Goal: Task Accomplishment & Management: Manage account settings

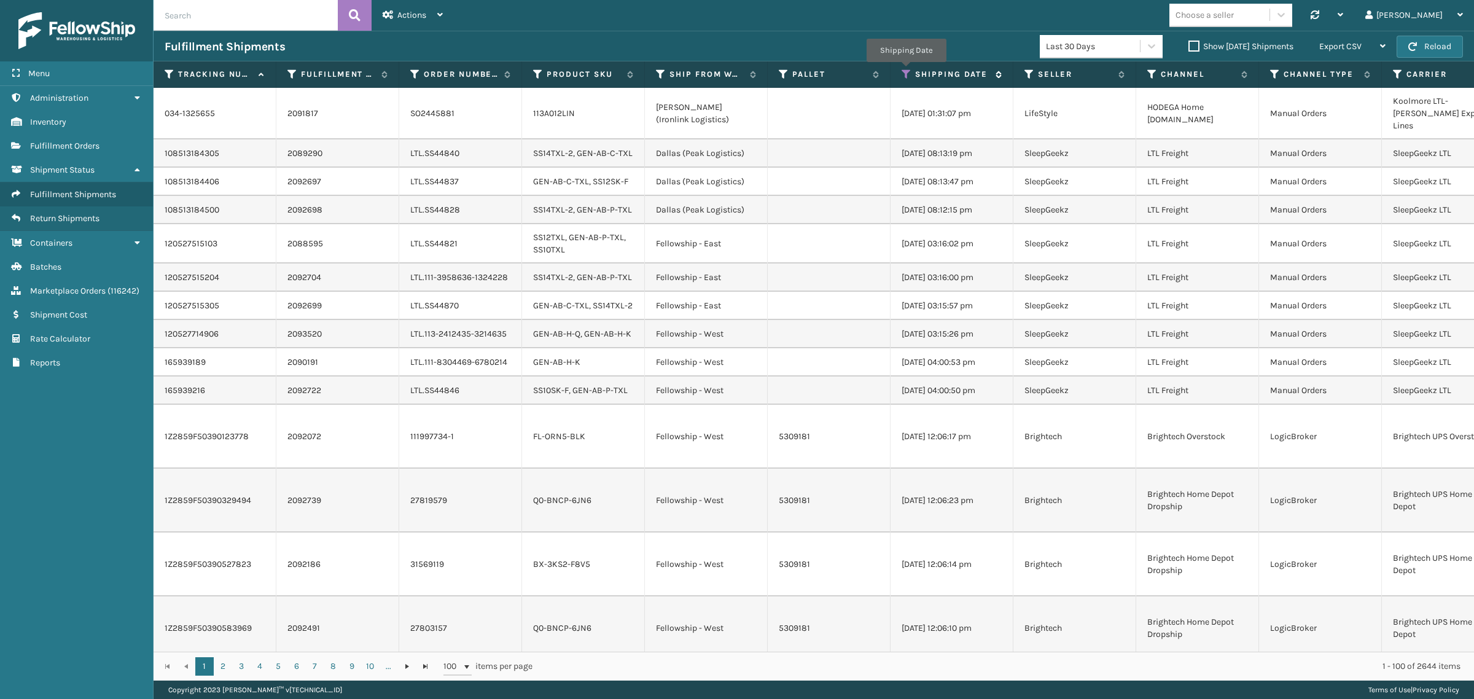
click at [906, 71] on icon at bounding box center [907, 74] width 10 height 11
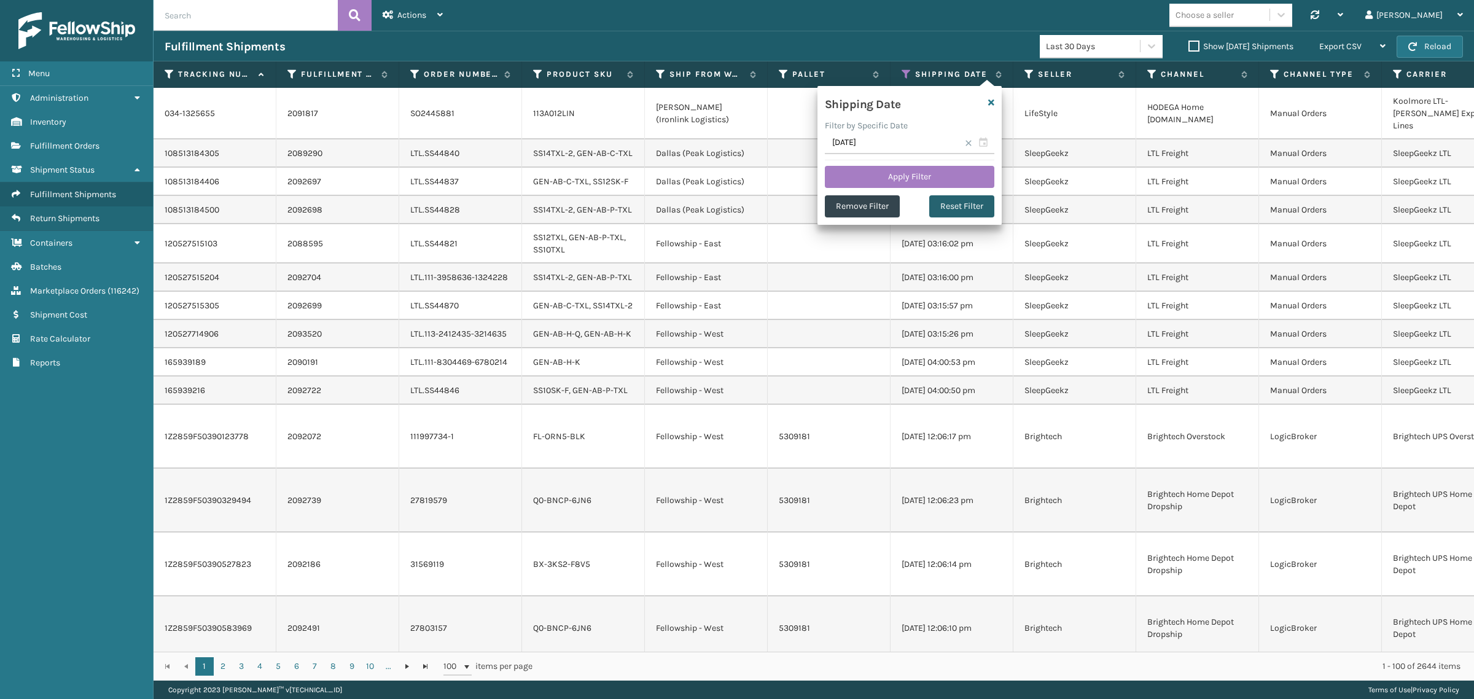
click at [961, 207] on button "Reset Filter" at bounding box center [961, 206] width 65 height 22
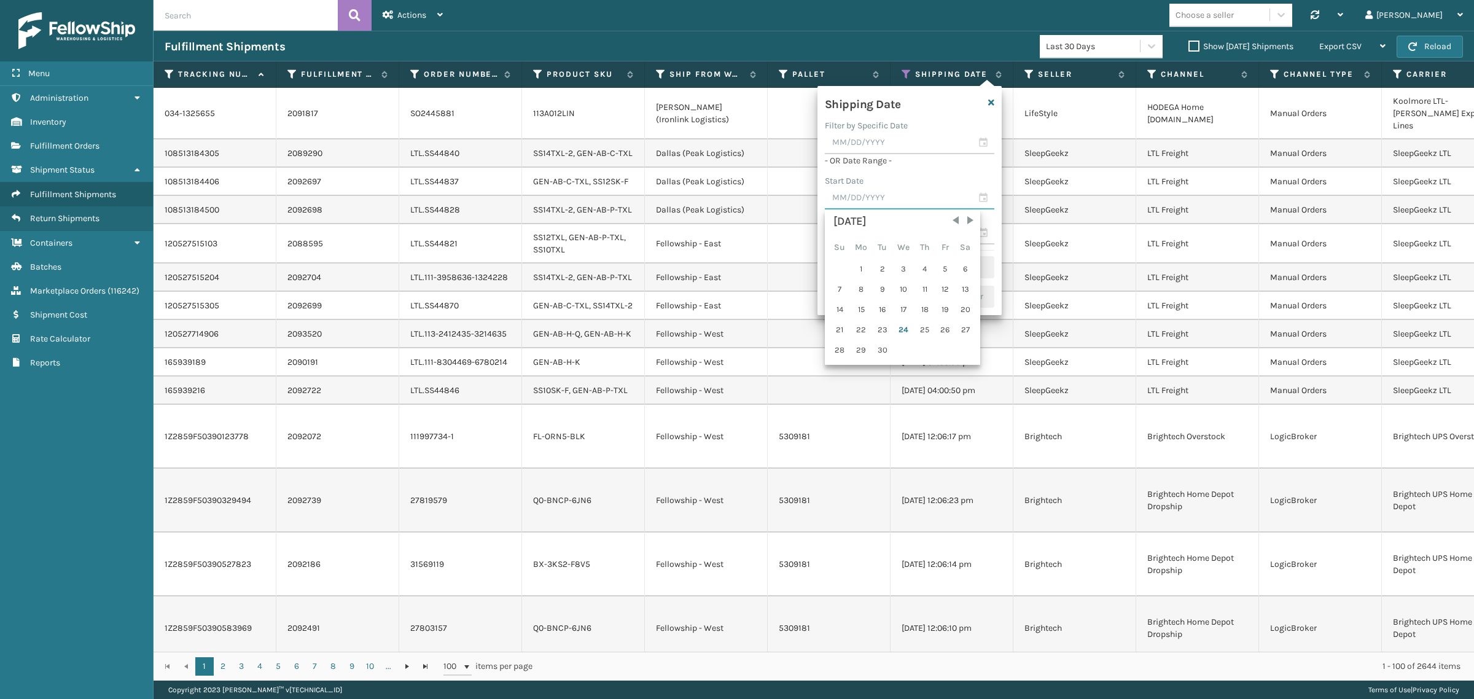
click at [914, 195] on input "text" at bounding box center [910, 198] width 170 height 22
click at [900, 302] on div "17" at bounding box center [904, 309] width 20 height 18
type input "[DATE]"
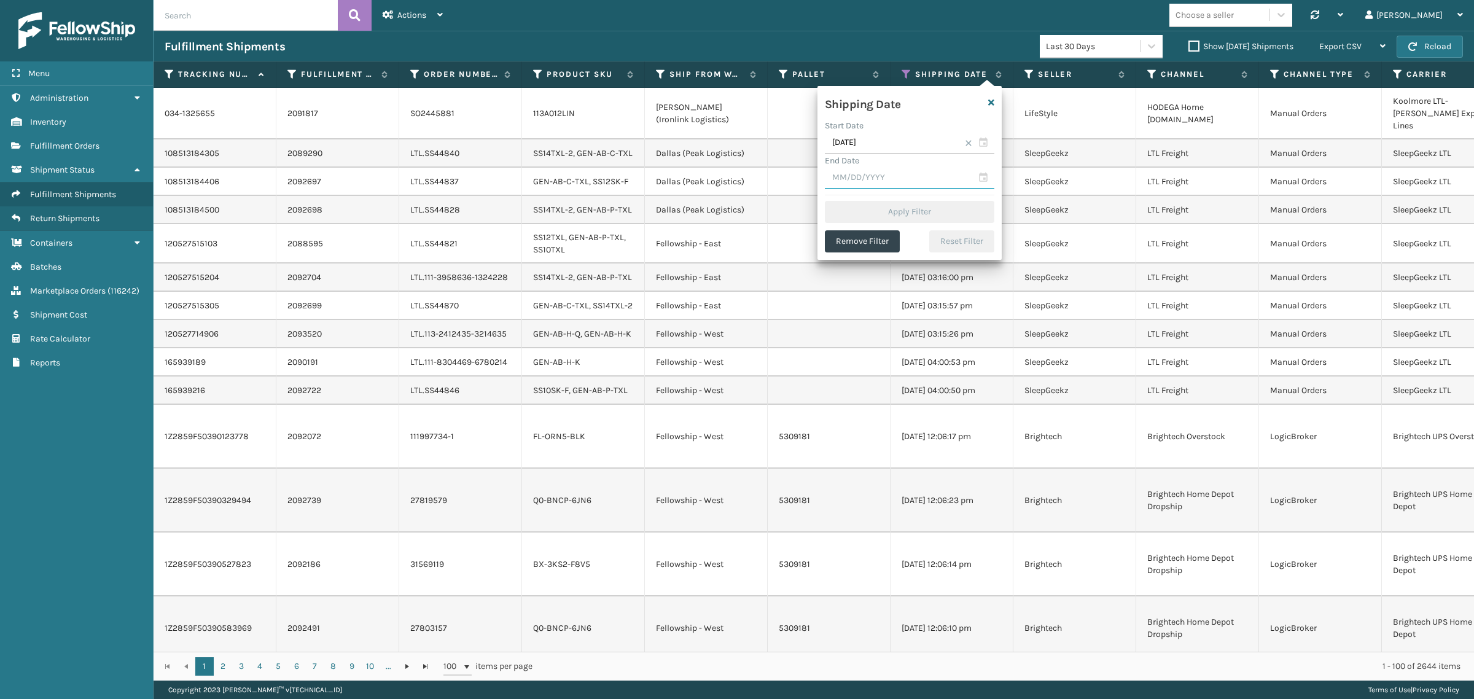
click at [896, 176] on input "text" at bounding box center [910, 178] width 170 height 22
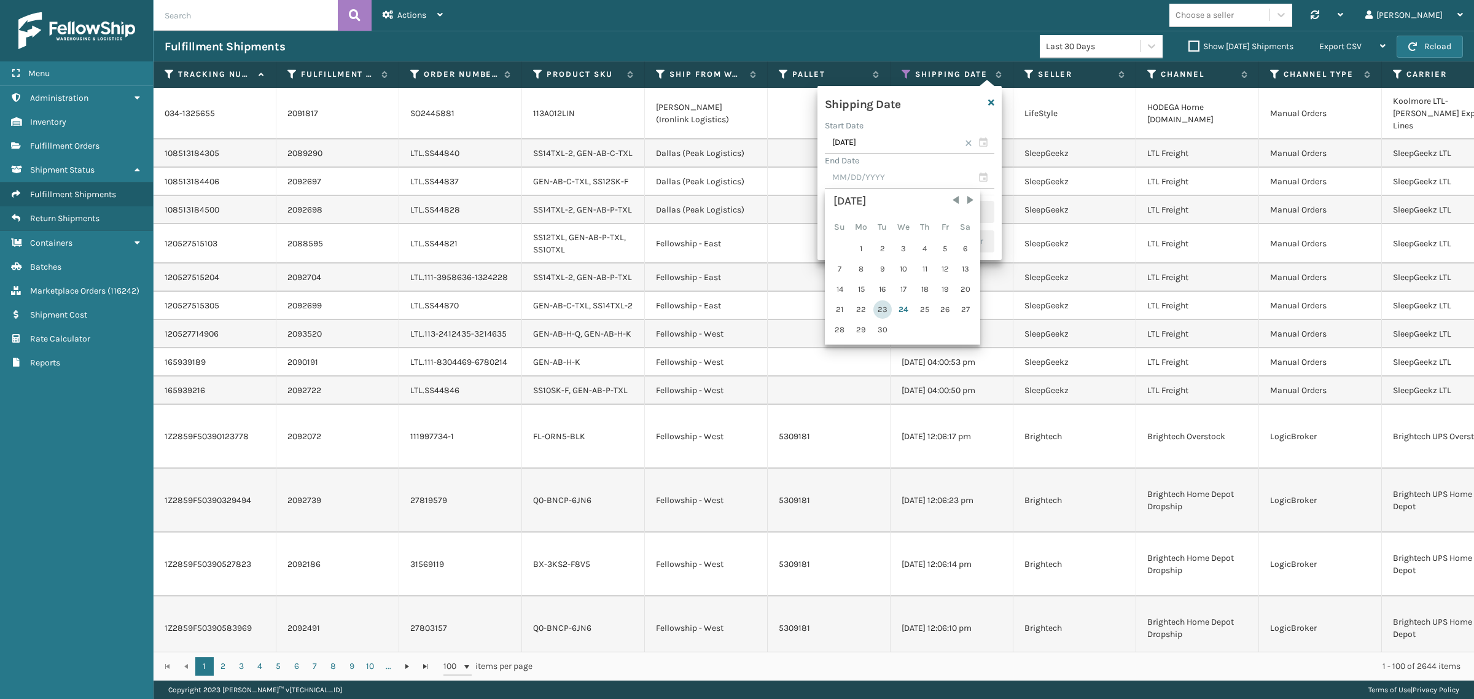
click at [885, 305] on div "23" at bounding box center [882, 309] width 18 height 18
type input "[DATE]"
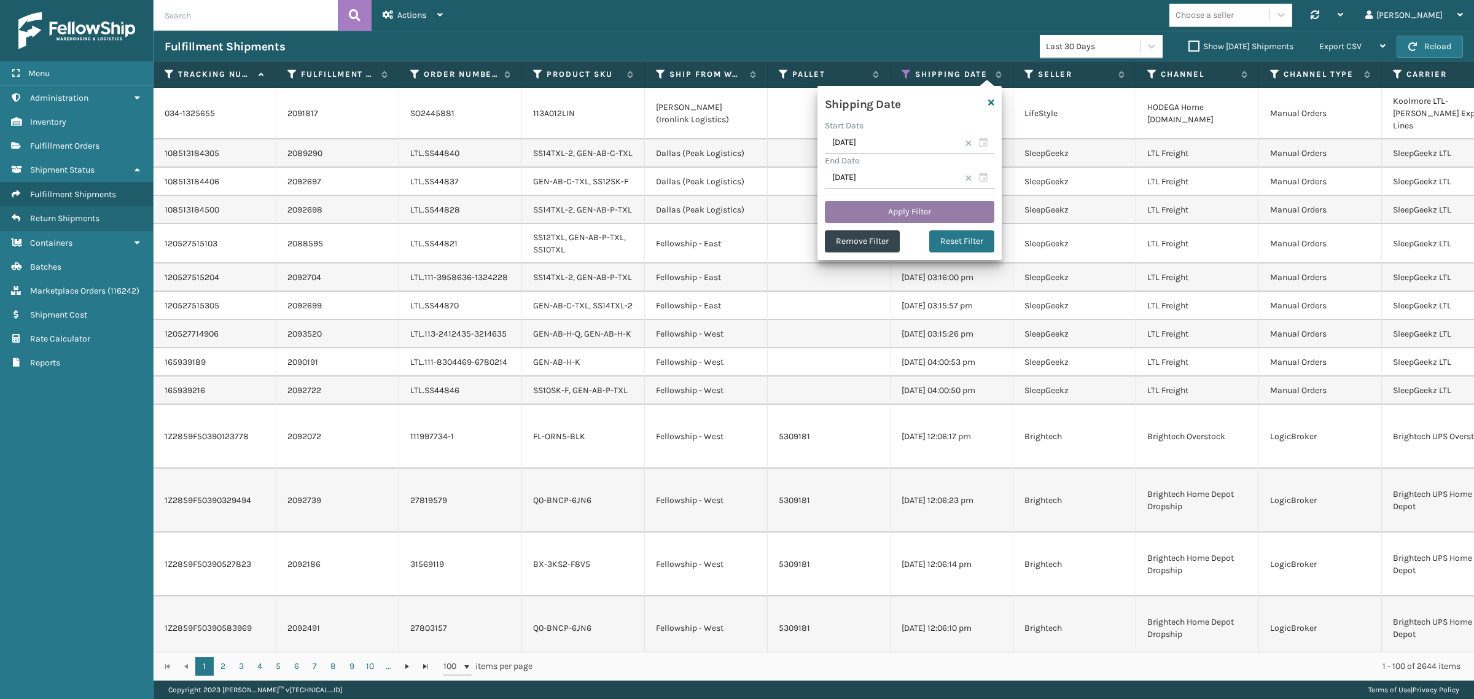
click at [906, 207] on button "Apply Filter" at bounding box center [910, 212] width 170 height 22
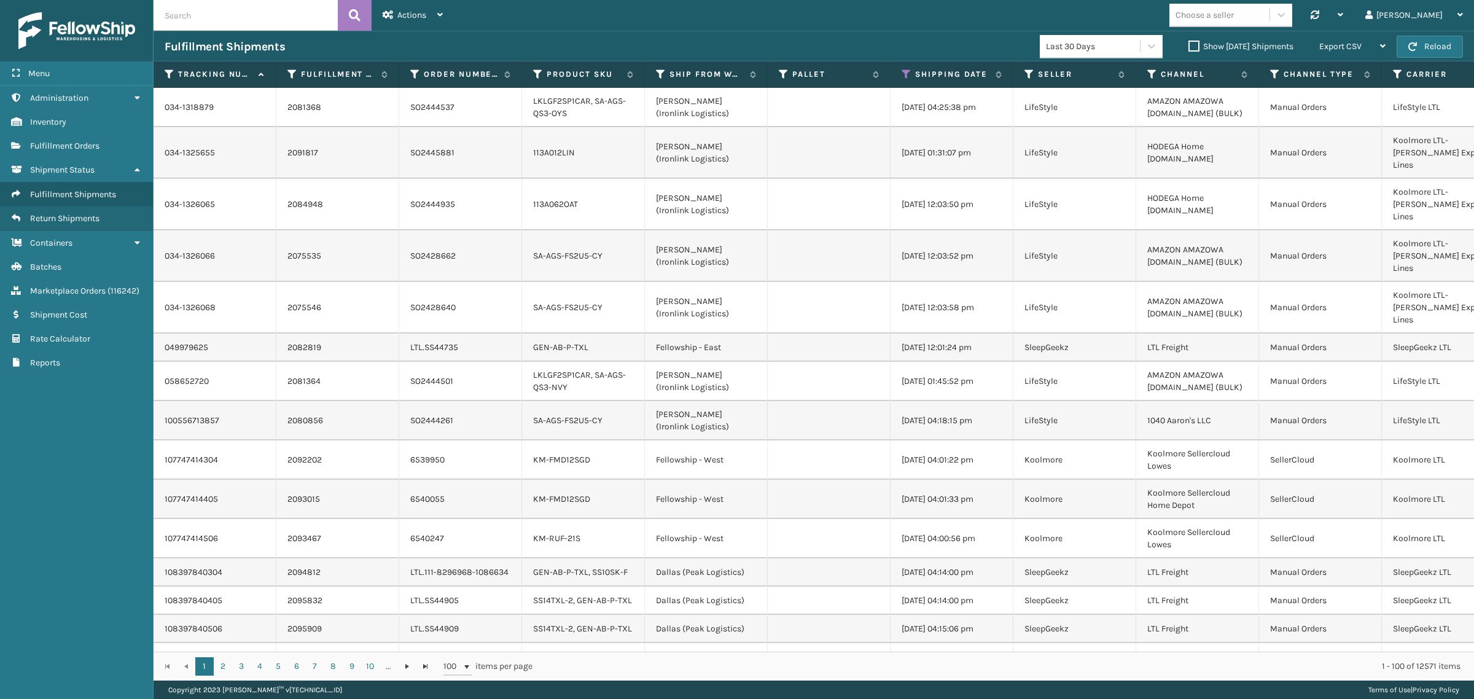
click at [1189, 45] on label "Show [DATE] Shipments" at bounding box center [1241, 46] width 105 height 10
click at [1189, 45] on input "Show [DATE] Shipments" at bounding box center [1189, 43] width 1 height 8
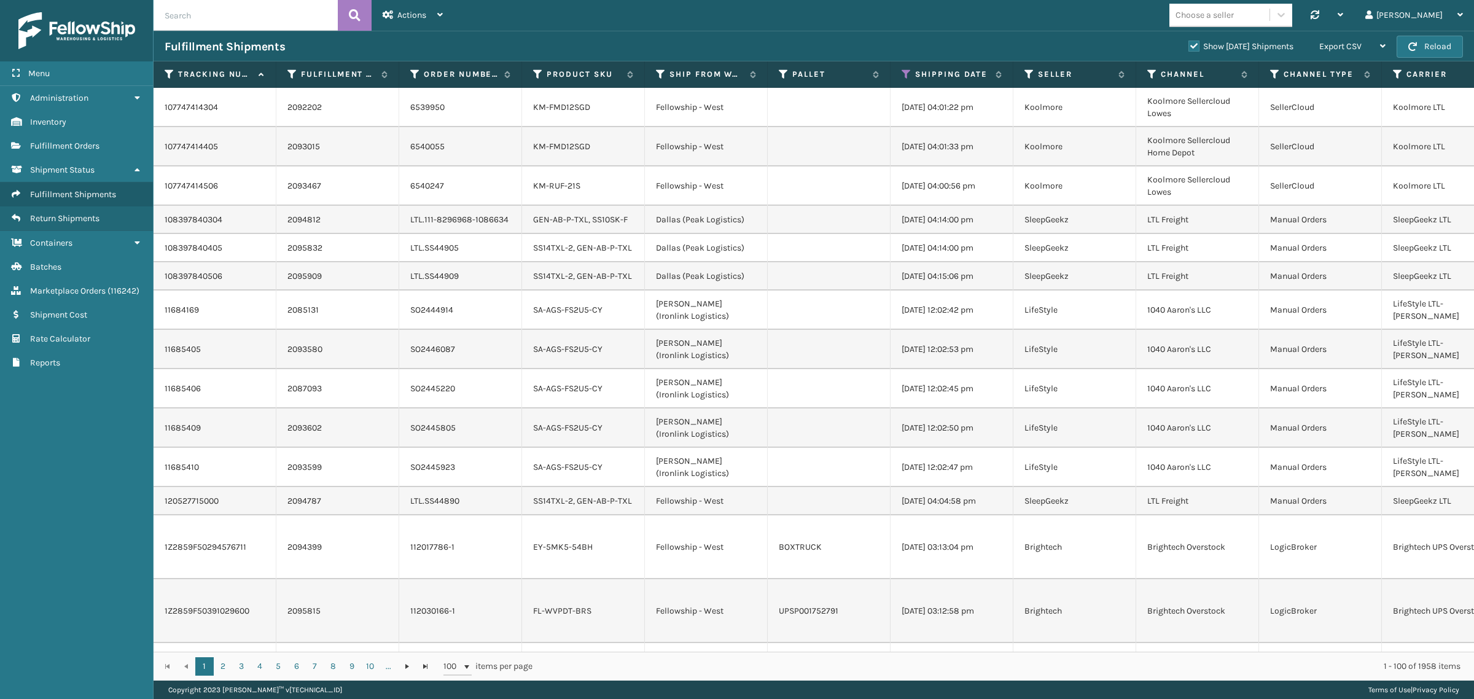
click at [1189, 46] on label "Show [DATE] Shipments" at bounding box center [1241, 46] width 105 height 10
click at [1189, 46] on input "Show [DATE] Shipments" at bounding box center [1189, 43] width 1 height 8
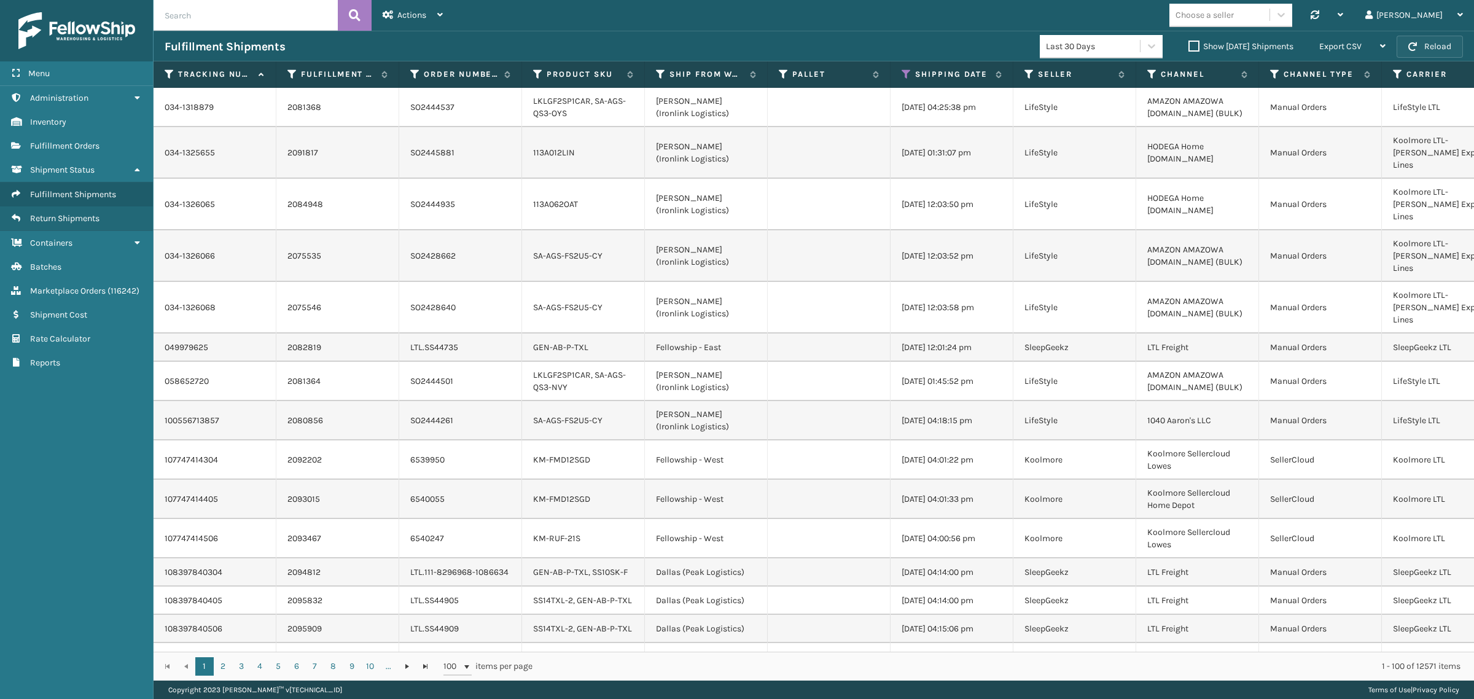
click at [1419, 41] on button "Reload" at bounding box center [1430, 47] width 66 height 22
click at [816, 23] on div "Choose a seller Synchronise all channels Gil Log Out" at bounding box center [964, 15] width 1020 height 31
click at [1362, 37] on div "Export CSV" at bounding box center [1352, 46] width 66 height 31
click at [1359, 109] on li "Export All Pages" at bounding box center [1314, 112] width 165 height 33
click at [763, 22] on div "Choose a seller Synchronise all channels Gil Log Out" at bounding box center [964, 15] width 1020 height 31
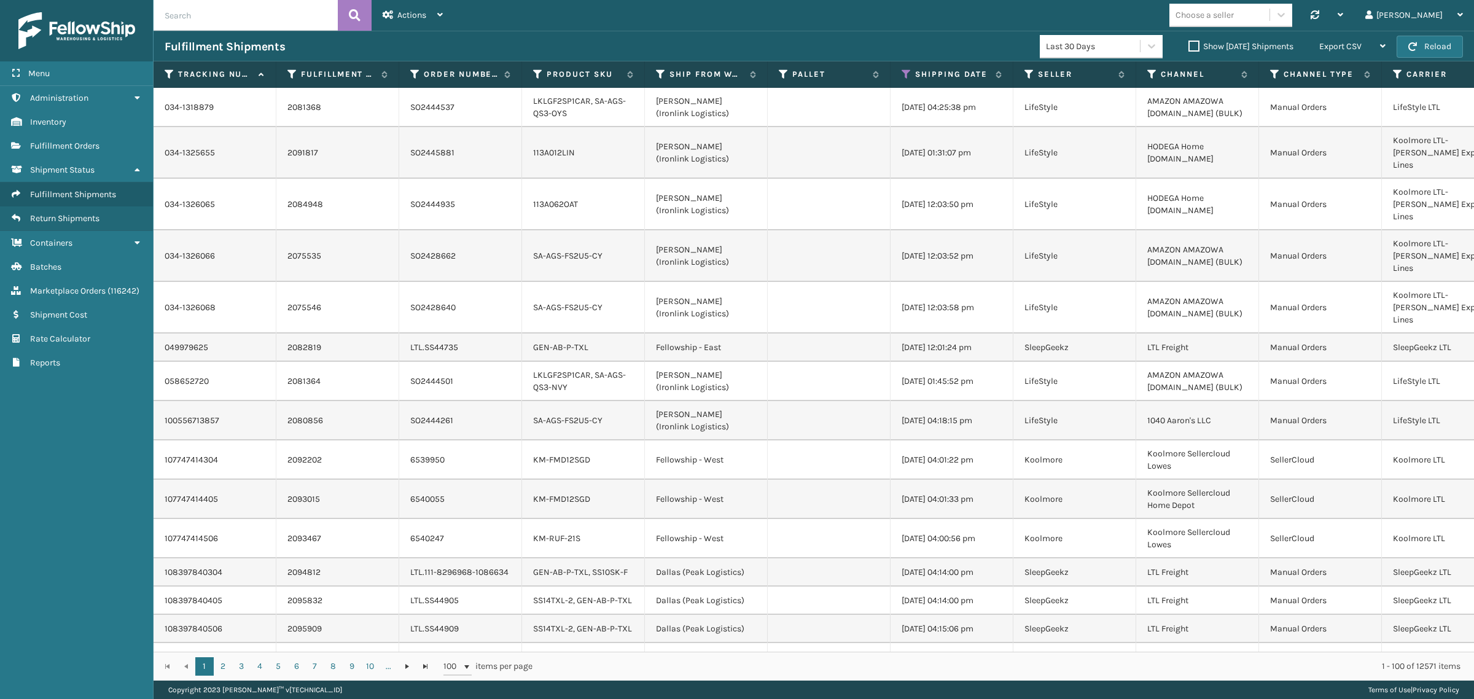
click at [1004, 9] on div "Choose a seller Synchronise all channels Gil Log Out" at bounding box center [964, 15] width 1020 height 31
click at [907, 74] on icon at bounding box center [907, 74] width 10 height 11
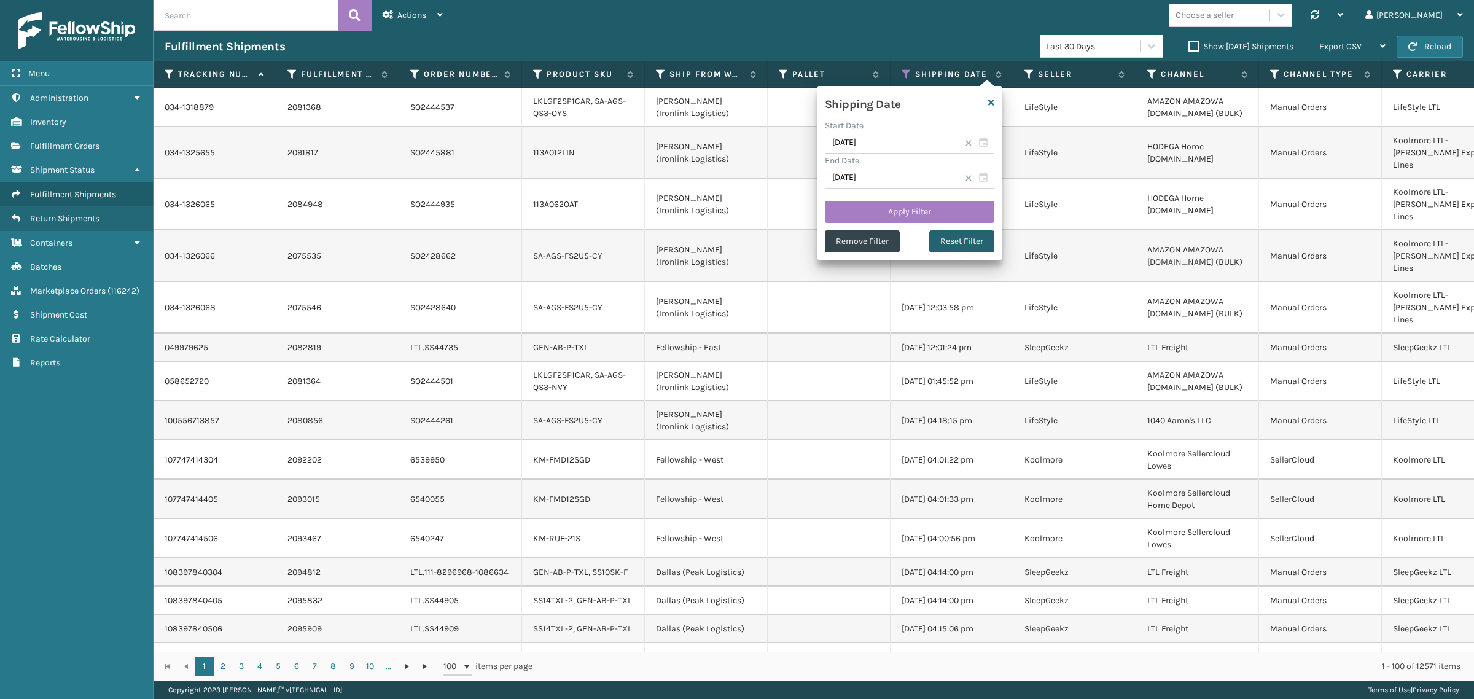
click at [954, 233] on button "Reset Filter" at bounding box center [961, 241] width 65 height 22
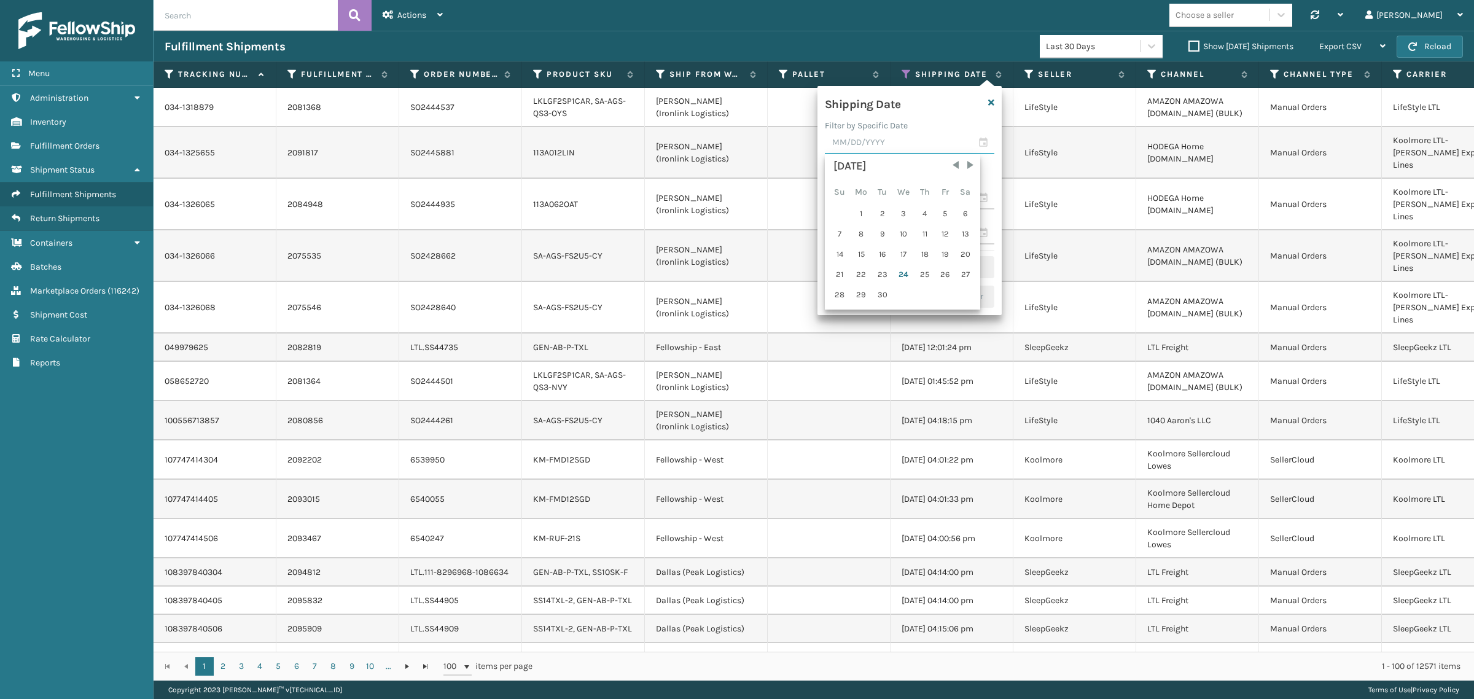
click at [874, 139] on input "text" at bounding box center [910, 143] width 170 height 22
click at [880, 271] on div "23" at bounding box center [882, 274] width 18 height 18
type input "[DATE]"
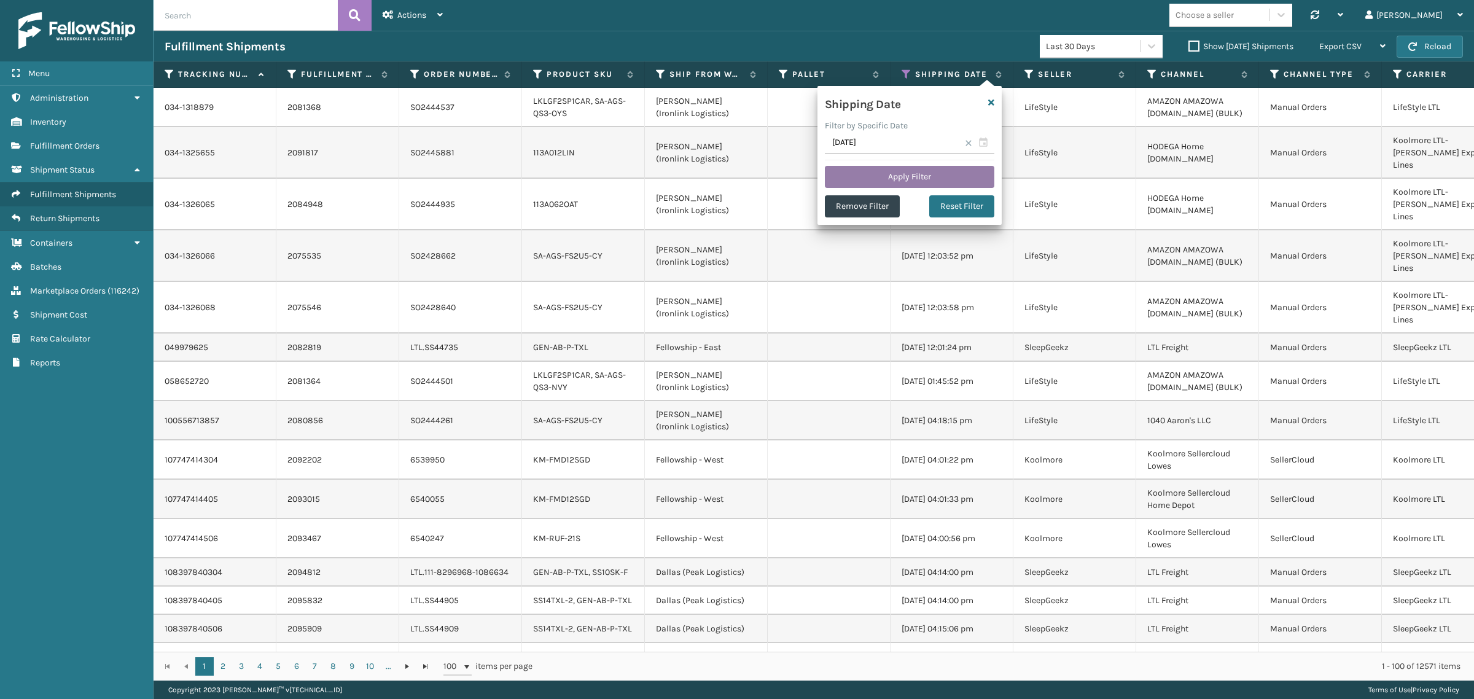
click at [891, 169] on button "Apply Filter" at bounding box center [910, 177] width 170 height 22
